Goal: Find specific page/section: Find specific page/section

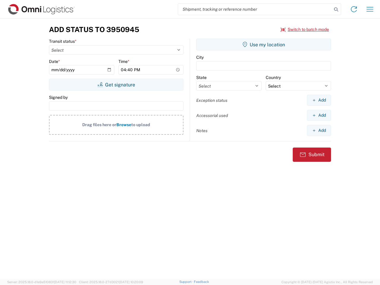
click at [255, 9] on input "search" at bounding box center [255, 9] width 154 height 11
click at [336, 10] on icon at bounding box center [336, 9] width 8 height 8
click at [354, 9] on icon at bounding box center [354, 9] width 10 height 10
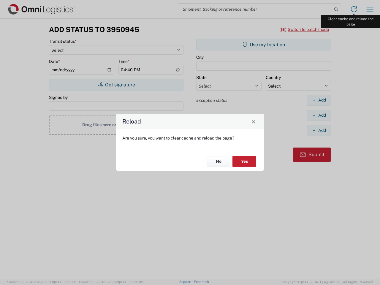
click at [370, 9] on div "Reload Are you sure, you want to clear cache and reload the page? No Yes" at bounding box center [190, 142] width 380 height 285
click at [305, 29] on div "Reload Are you sure, you want to clear cache and reload the page? No Yes" at bounding box center [190, 142] width 380 height 285
click at [116, 85] on div "Reload Are you sure, you want to clear cache and reload the page? No Yes" at bounding box center [190, 142] width 380 height 285
click at [264, 45] on div "Reload Are you sure, you want to clear cache and reload the page? No Yes" at bounding box center [190, 142] width 380 height 285
click at [319, 100] on div "Reload Are you sure, you want to clear cache and reload the page? No Yes" at bounding box center [190, 142] width 380 height 285
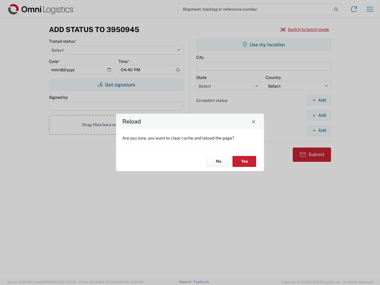
click at [319, 115] on div "Reload Are you sure, you want to clear cache and reload the page? No Yes" at bounding box center [190, 142] width 380 height 285
click at [319, 130] on div "Reload Are you sure, you want to clear cache and reload the page? No Yes" at bounding box center [190, 142] width 380 height 285
